Goal: Information Seeking & Learning: Learn about a topic

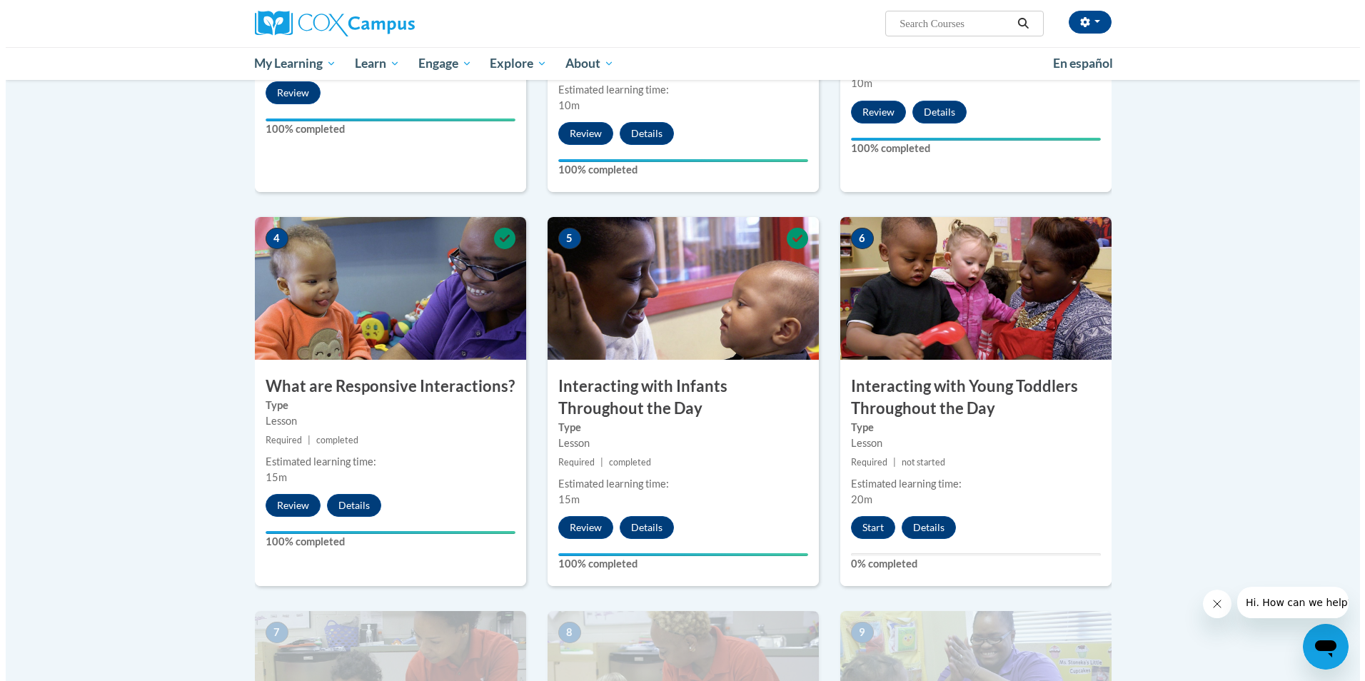
scroll to position [786, 0]
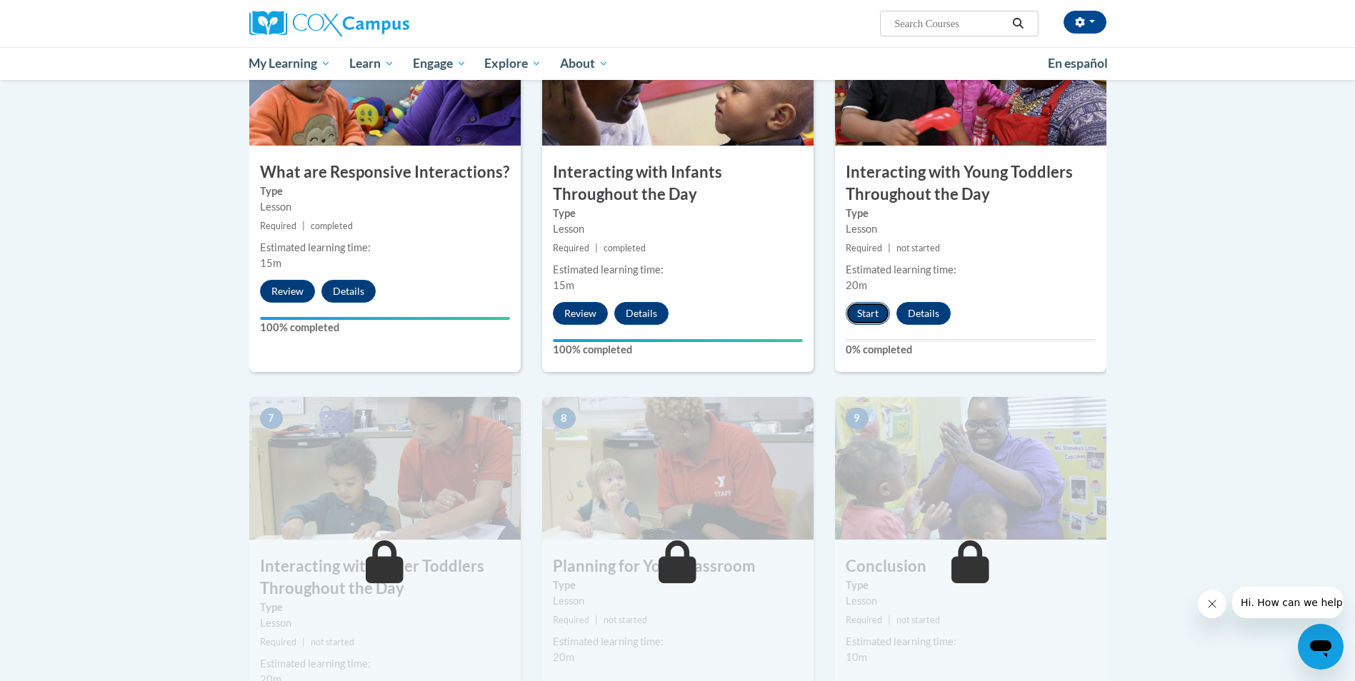
click at [870, 302] on button "Start" at bounding box center [868, 313] width 44 height 23
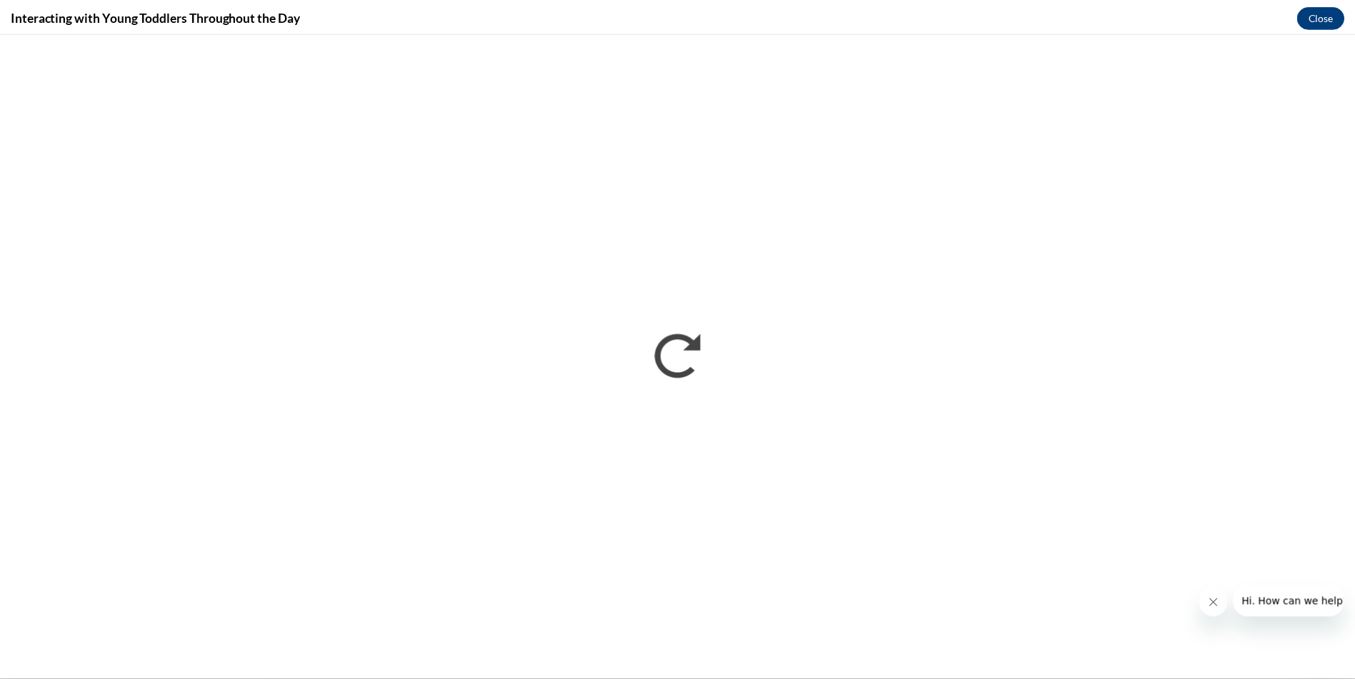
scroll to position [0, 0]
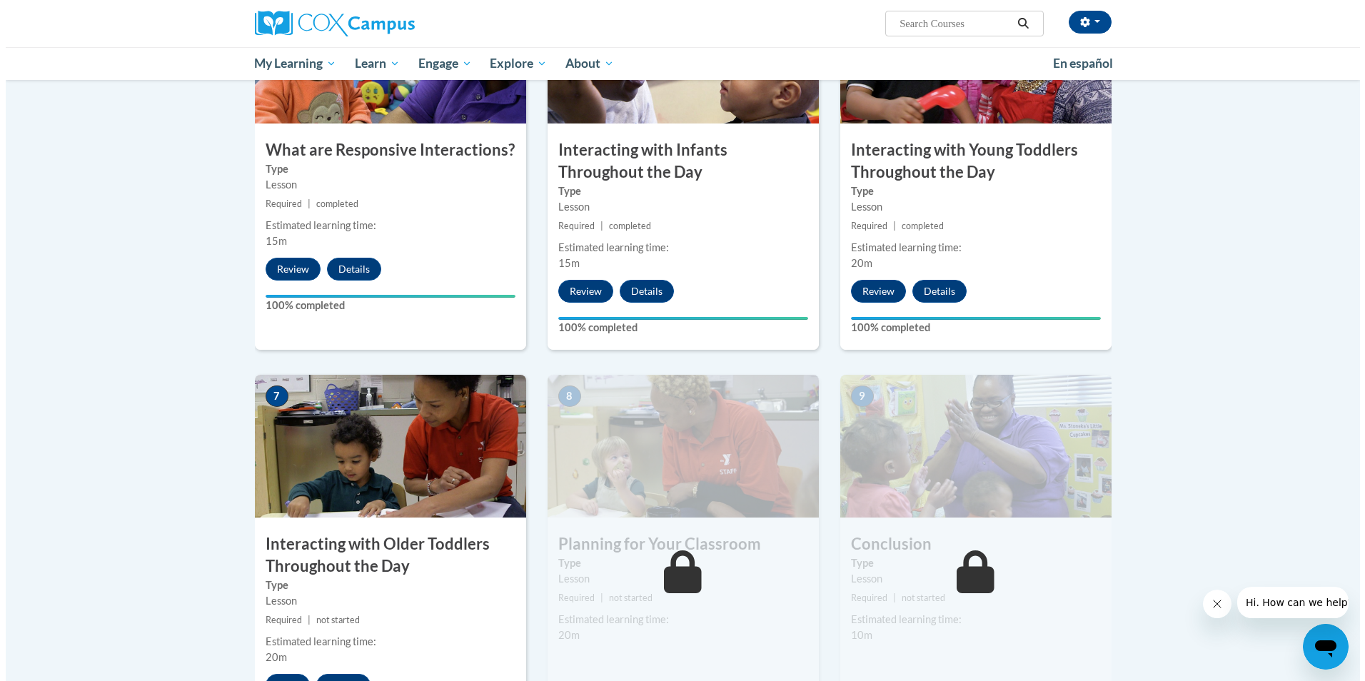
scroll to position [928, 0]
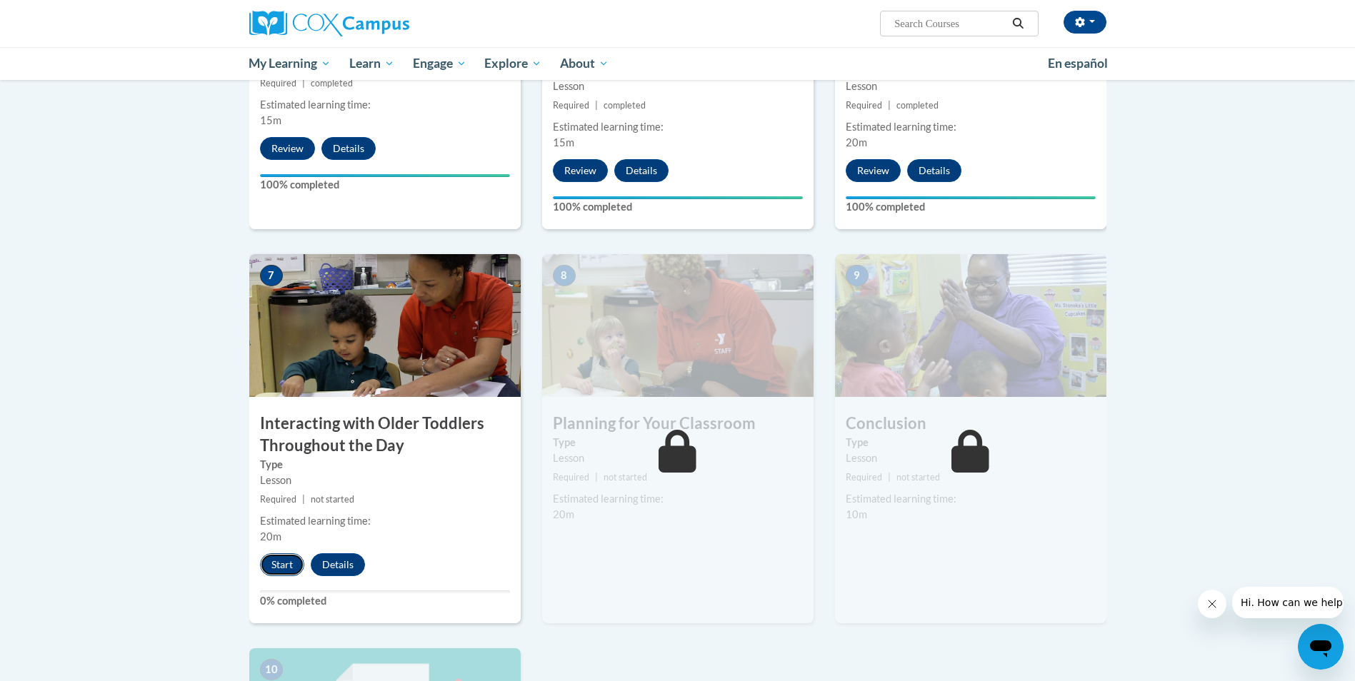
click at [279, 553] on button "Start" at bounding box center [282, 564] width 44 height 23
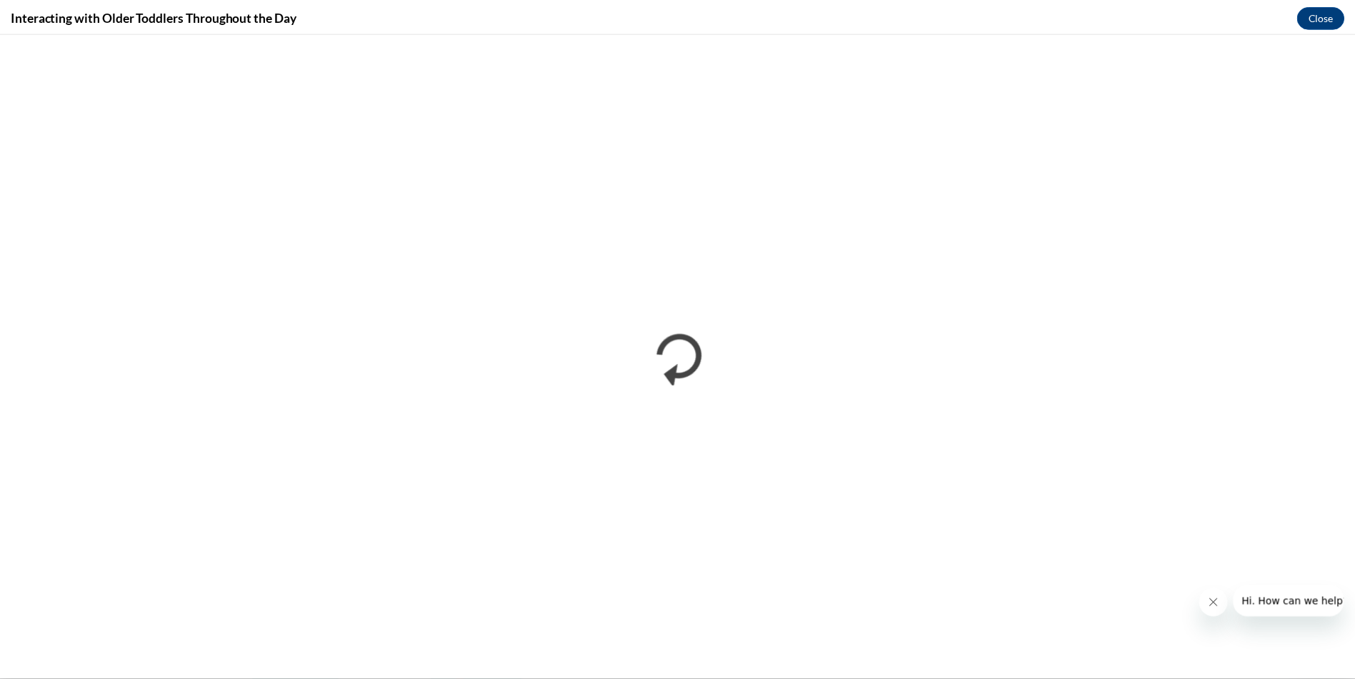
scroll to position [0, 0]
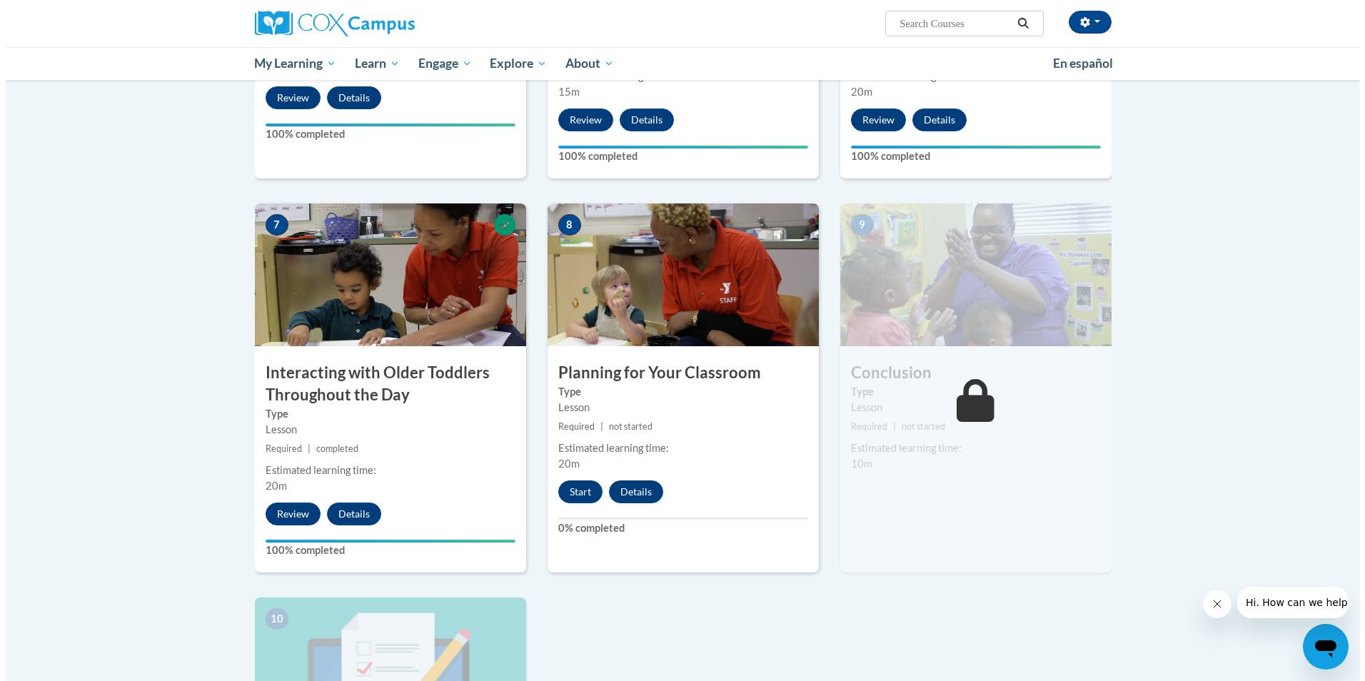
scroll to position [1000, 0]
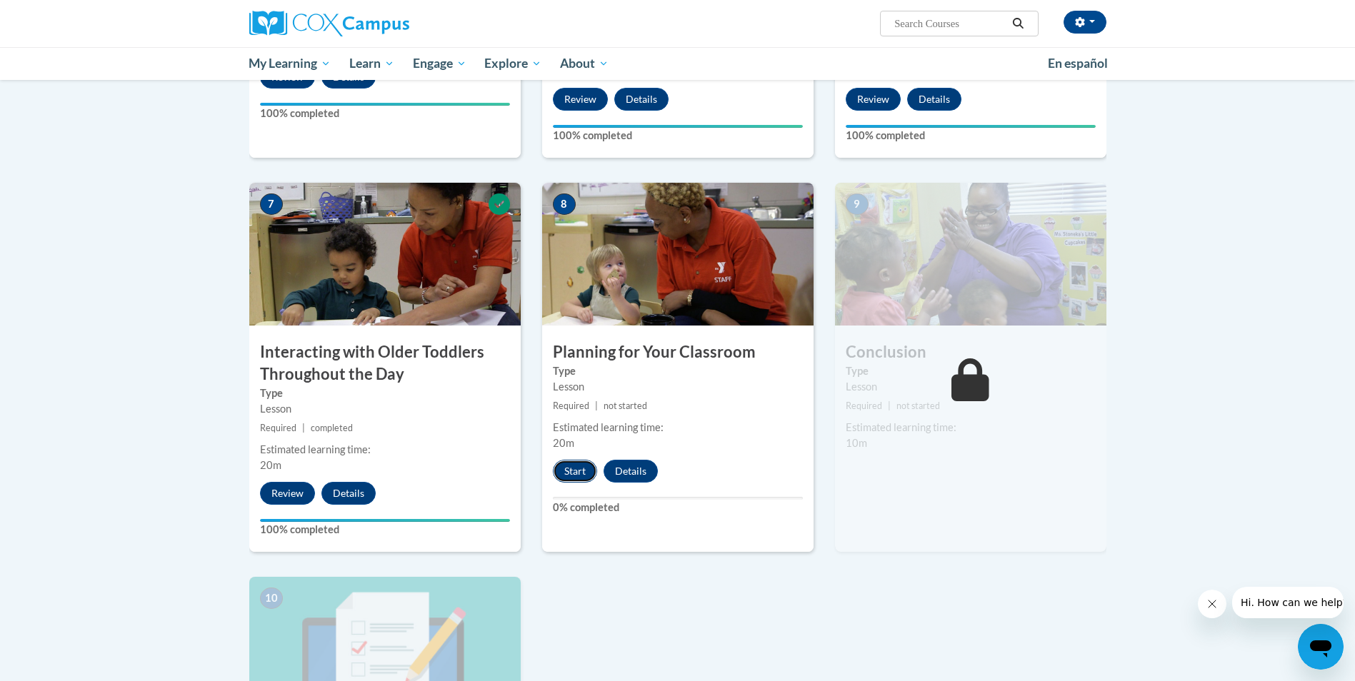
click at [575, 460] on button "Start" at bounding box center [575, 471] width 44 height 23
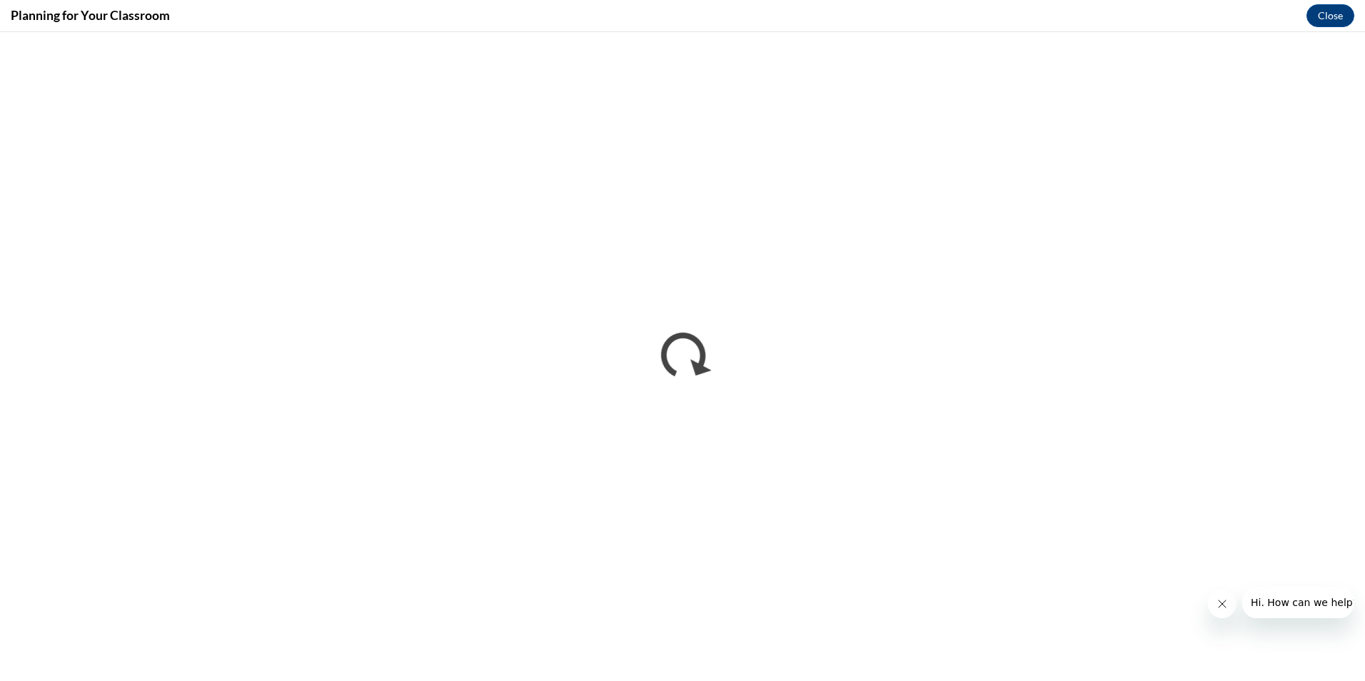
scroll to position [0, 0]
